Goal: Check status: Check status

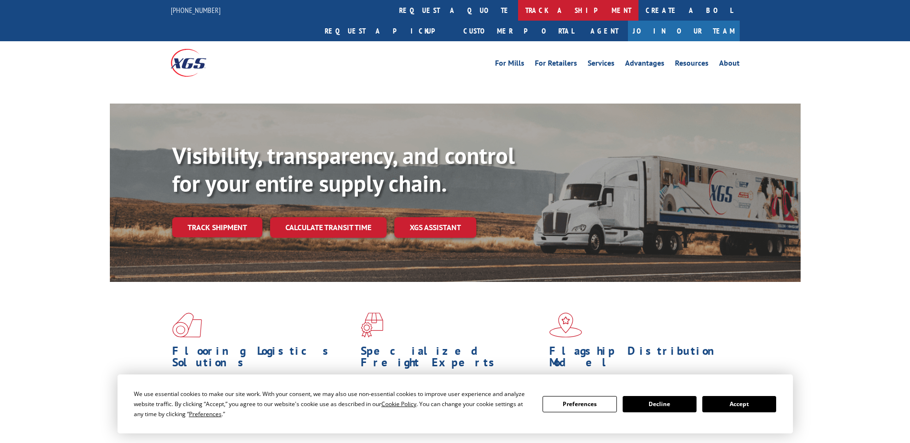
click at [518, 7] on link "track a shipment" at bounding box center [578, 10] width 120 height 21
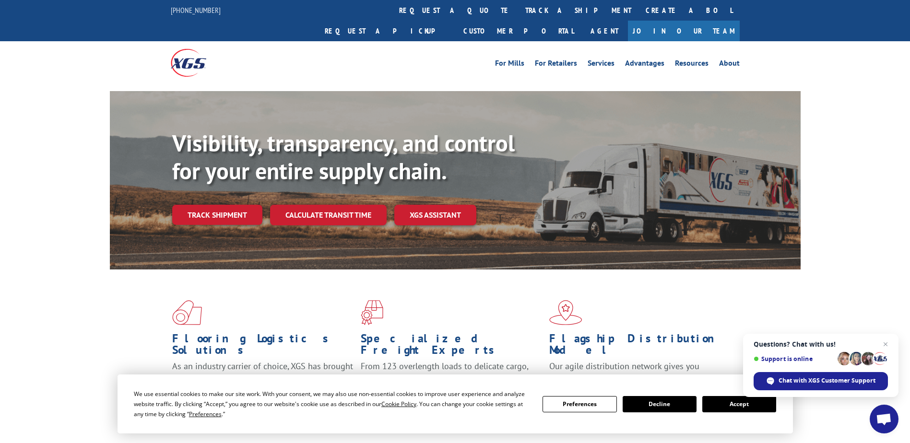
click at [723, 403] on button "Accept" at bounding box center [740, 404] width 74 height 16
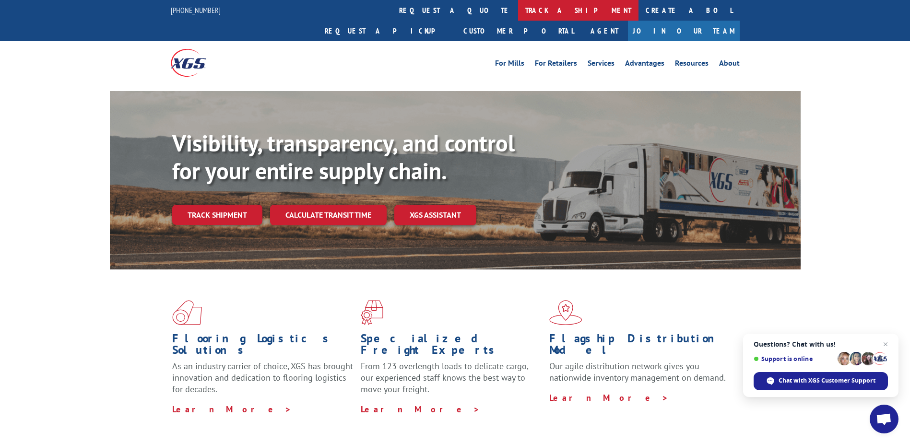
click at [518, 12] on link "track a shipment" at bounding box center [578, 10] width 120 height 21
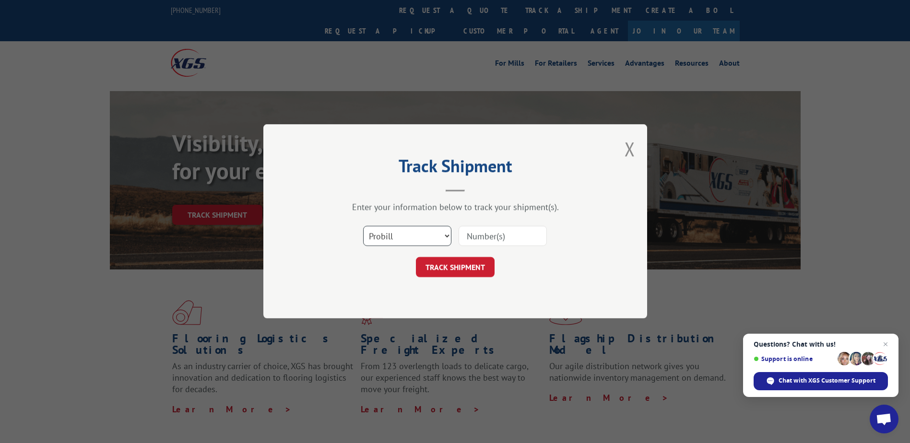
click at [448, 236] on select "Select category... Probill BOL PO" at bounding box center [407, 237] width 88 height 20
select select "bol"
click at [363, 227] on select "Select category... Probill BOL PO" at bounding box center [407, 237] width 88 height 20
click at [494, 234] on input at bounding box center [503, 237] width 88 height 20
click at [504, 239] on input at bounding box center [503, 237] width 88 height 20
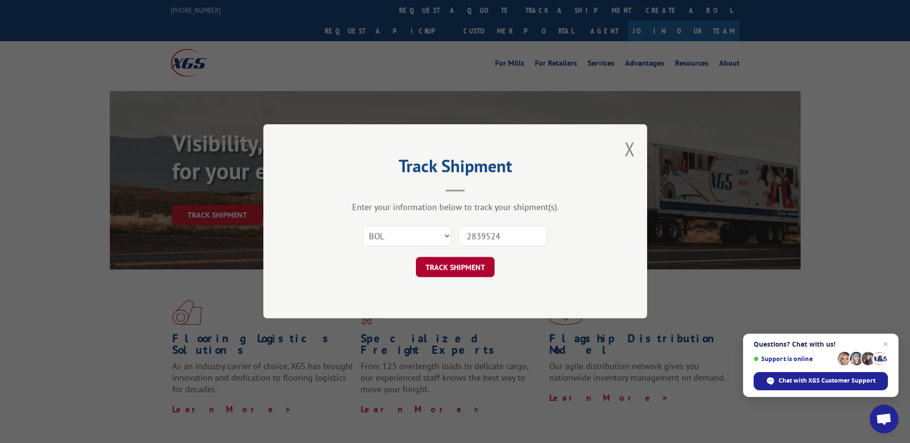
type input "2839524"
click at [464, 266] on button "TRACK SHIPMENT" at bounding box center [455, 268] width 79 height 20
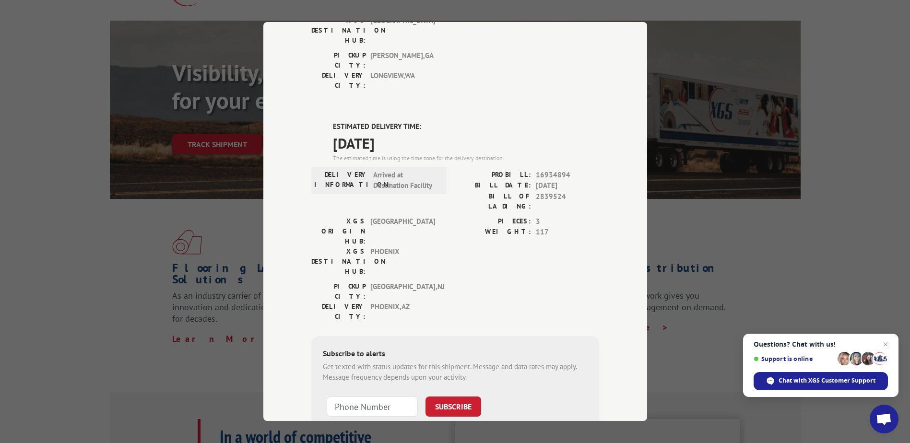
scroll to position [96, 0]
